Goal: Task Accomplishment & Management: Use online tool/utility

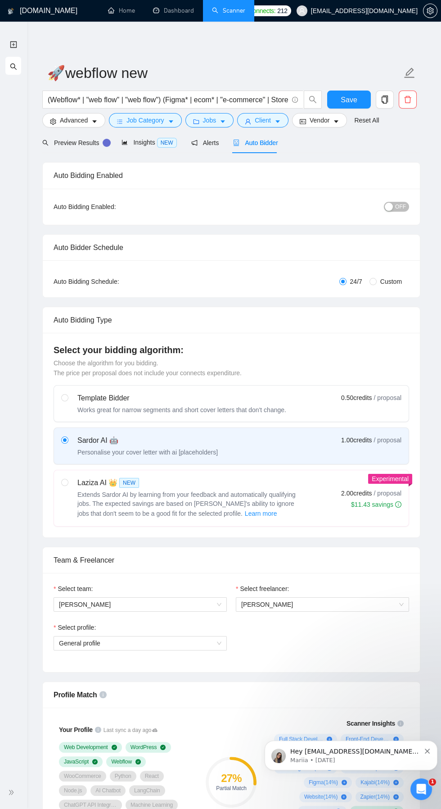
click at [352, 98] on span "Save" at bounding box center [349, 99] width 16 height 11
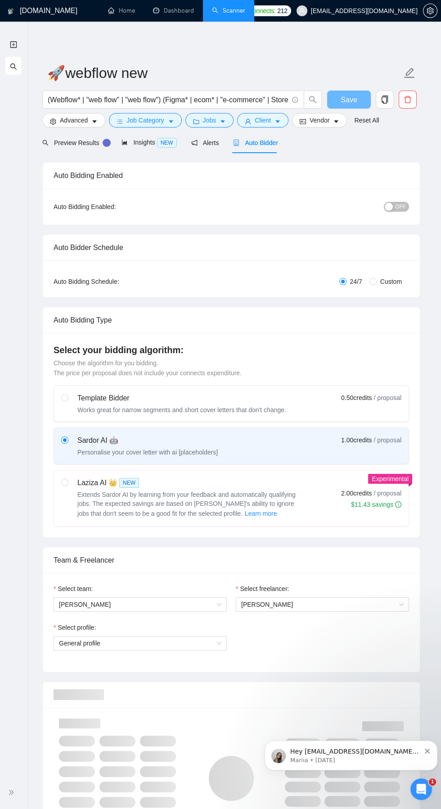
click at [357, 99] on span "Save" at bounding box center [349, 99] width 16 height 11
click at [13, 71] on span "search" at bounding box center [13, 66] width 7 height 18
click at [17, 70] on icon "search" at bounding box center [13, 66] width 7 height 7
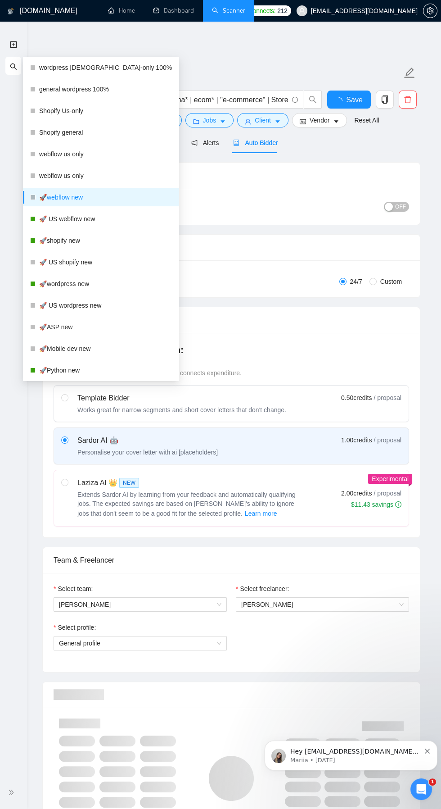
click at [78, 218] on link "🚀 US webflow new" at bounding box center [105, 219] width 133 height 18
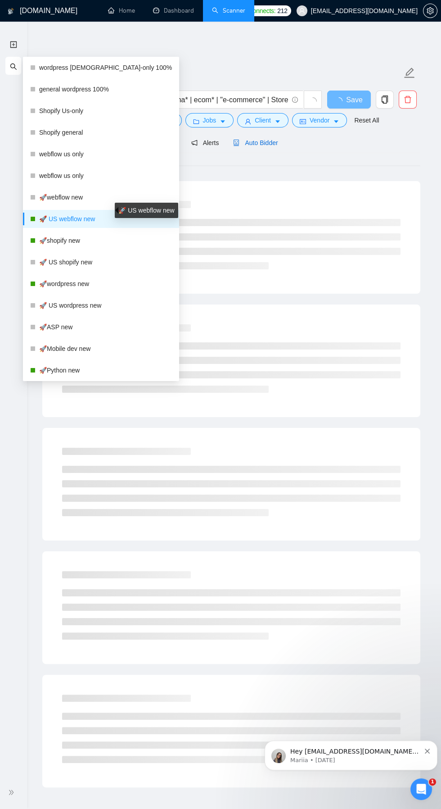
click at [260, 142] on span "Auto Bidder" at bounding box center [255, 142] width 45 height 7
click at [258, 142] on span "Auto Bidder" at bounding box center [255, 142] width 45 height 7
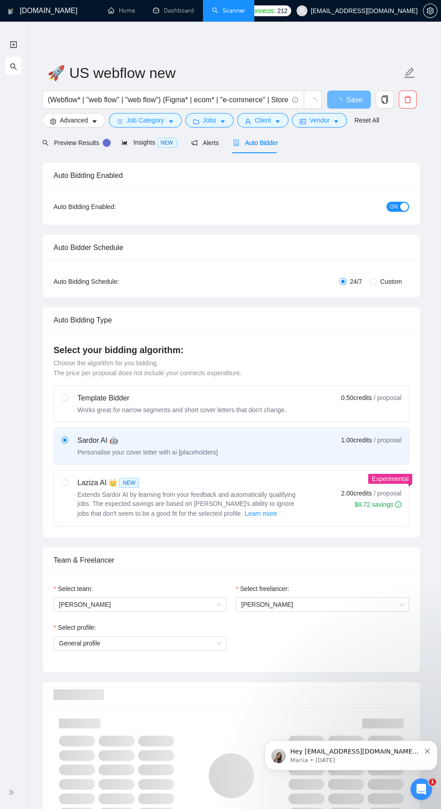
click at [401, 208] on div "button" at bounding box center [404, 207] width 8 height 8
click at [357, 99] on button "Save" at bounding box center [349, 100] width 44 height 18
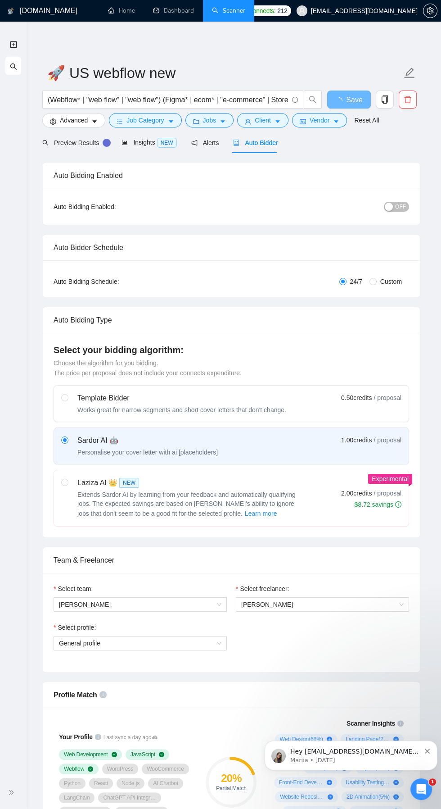
click at [15, 69] on icon "search" at bounding box center [13, 66] width 7 height 7
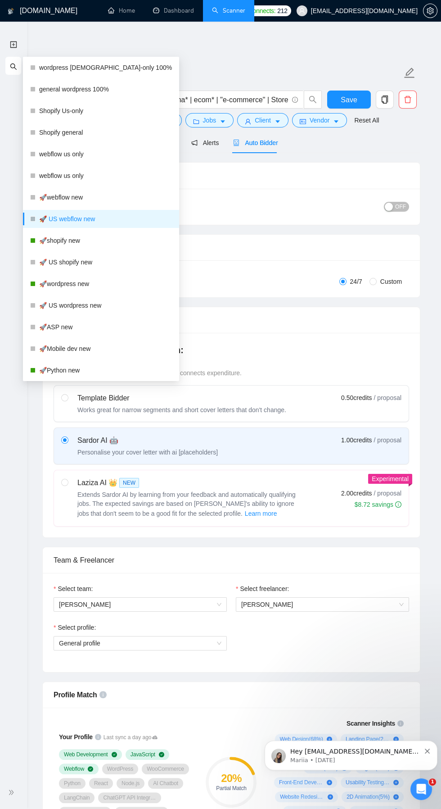
click at [60, 244] on link "🚀shopify new" at bounding box center [105, 241] width 133 height 18
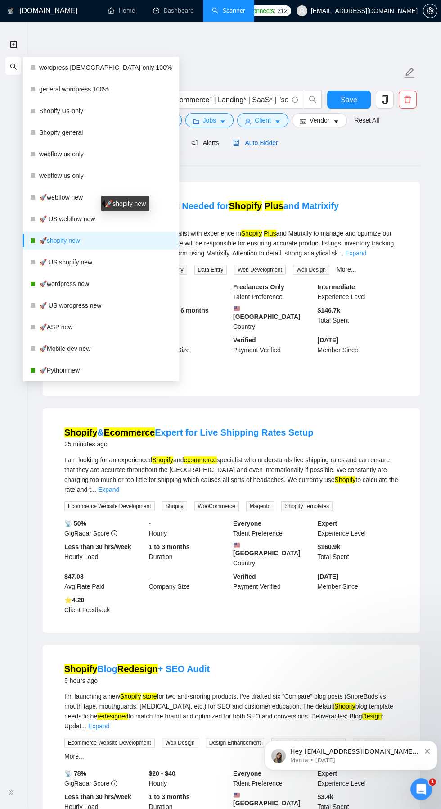
click at [257, 145] on span "Auto Bidder" at bounding box center [255, 142] width 45 height 7
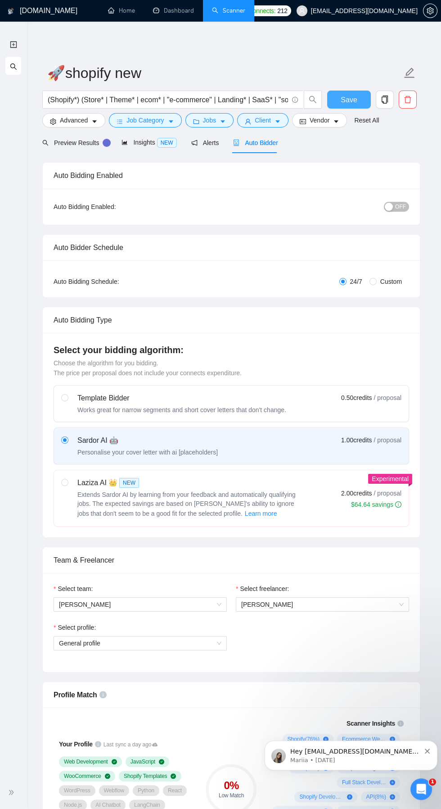
click at [343, 102] on span "Save" at bounding box center [349, 99] width 16 height 11
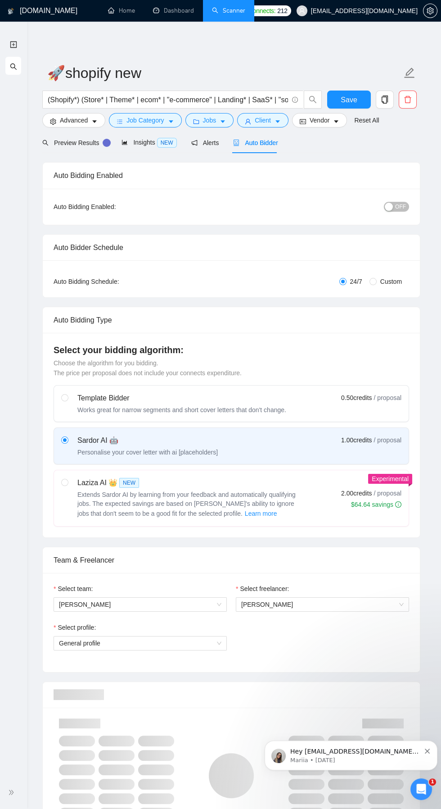
click at [13, 67] on icon "search" at bounding box center [13, 66] width 7 height 7
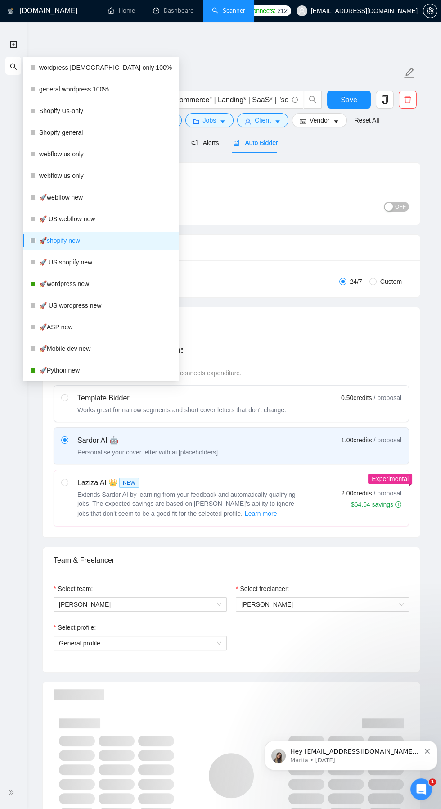
click at [41, 282] on link "🚀wordpress new" at bounding box center [105, 284] width 133 height 18
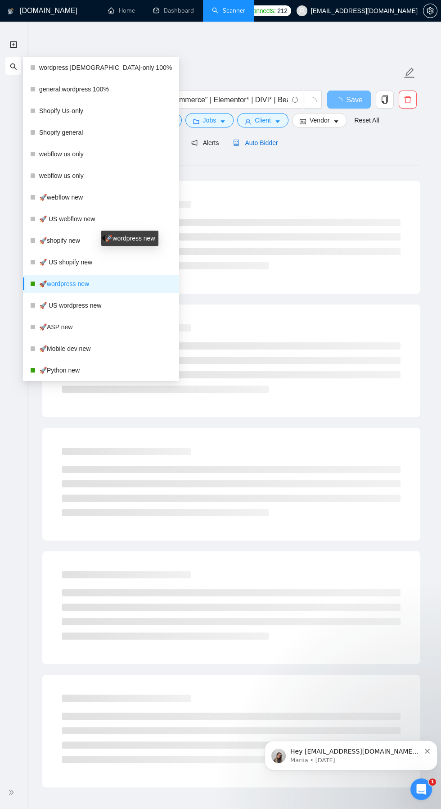
click at [254, 146] on div "Auto Bidder" at bounding box center [255, 143] width 45 height 10
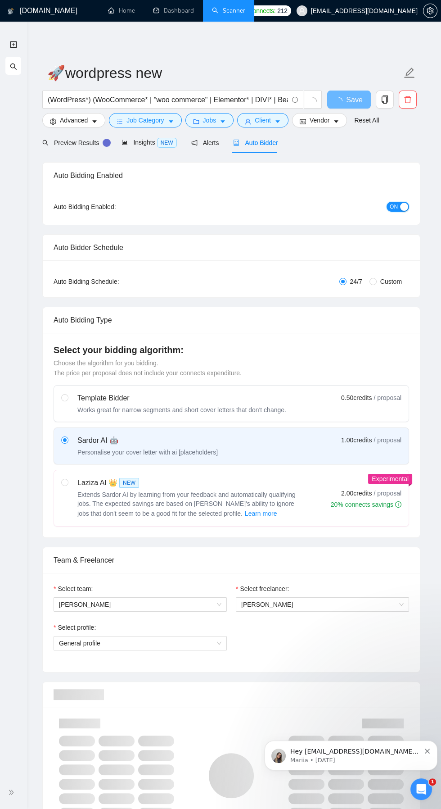
click at [393, 209] on span "ON" at bounding box center [394, 207] width 8 height 10
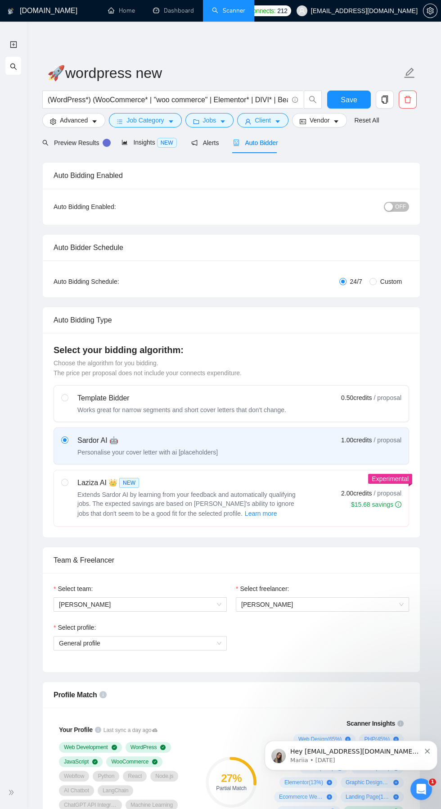
click at [23, 65] on ul "New Scanner My Scanners" at bounding box center [13, 56] width 27 height 43
click at [13, 45] on link "New Scanner" at bounding box center [13, 44] width 7 height 18
click at [350, 100] on span "Save" at bounding box center [349, 99] width 16 height 11
click at [13, 67] on icon "search" at bounding box center [13, 66] width 7 height 7
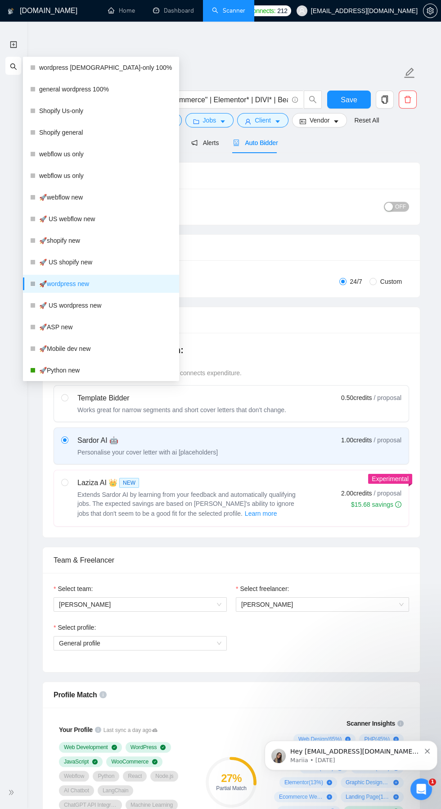
click at [15, 68] on icon "search" at bounding box center [13, 66] width 7 height 7
click at [75, 368] on link "🚀Python new" at bounding box center [105, 370] width 133 height 18
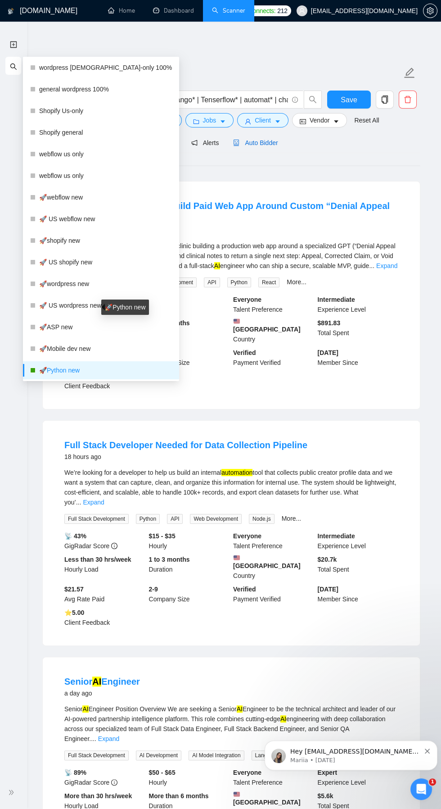
click at [253, 142] on span "Auto Bidder" at bounding box center [255, 142] width 45 height 7
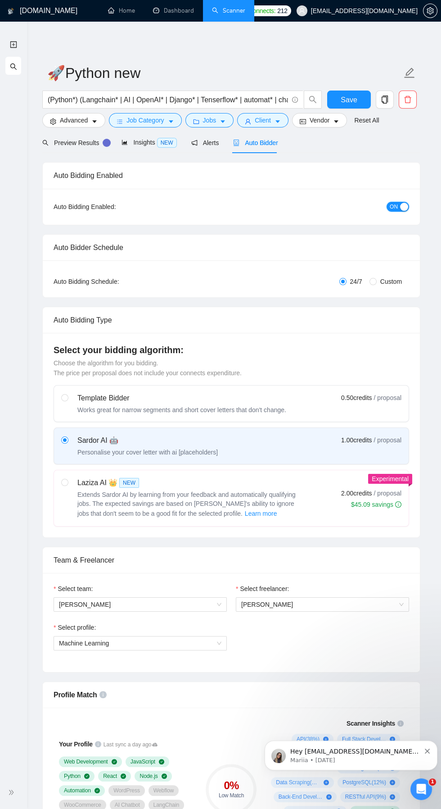
click at [406, 209] on div "button" at bounding box center [404, 207] width 8 height 8
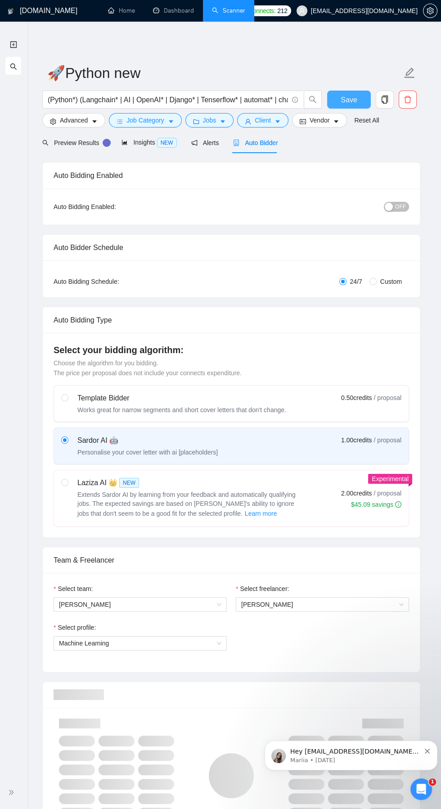
click at [352, 98] on span "Save" at bounding box center [349, 99] width 16 height 11
